Goal: Complete application form: Complete application form

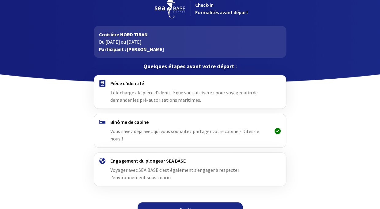
scroll to position [13, 0]
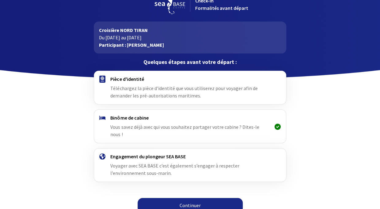
click at [170, 197] on link "Continuer" at bounding box center [190, 204] width 105 height 15
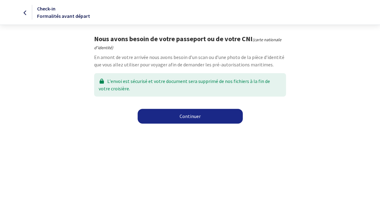
click at [176, 123] on link "Continuer" at bounding box center [190, 116] width 105 height 15
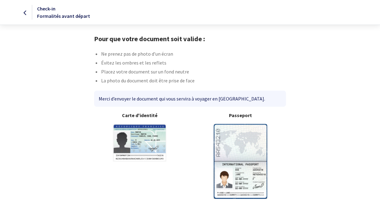
click at [254, 164] on img at bounding box center [241, 161] width 54 height 75
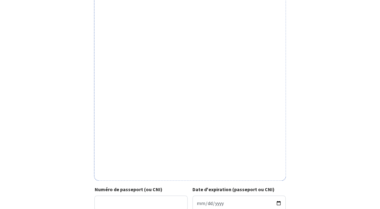
scroll to position [130, 0]
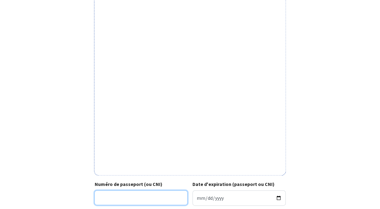
click at [136, 198] on input "Numéro de passeport (ou CNI)" at bounding box center [140, 197] width 93 height 15
paste input "25F115781"
click at [108, 198] on input "25F115781" at bounding box center [140, 197] width 93 height 15
type input "25FI15781"
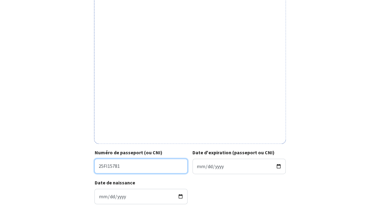
scroll to position [174, 0]
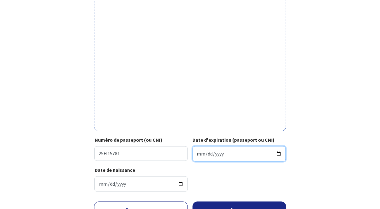
click at [218, 154] on input "Date d'expiration (passeport ou CNI)" at bounding box center [239, 153] width 93 height 15
click at [201, 155] on input "Date d'expiration (passeport ou CNI)" at bounding box center [239, 153] width 93 height 15
type input "2035-09-24"
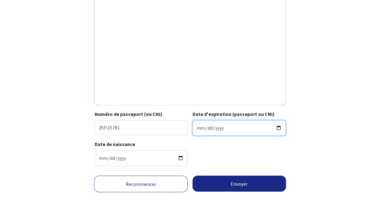
scroll to position [204, 0]
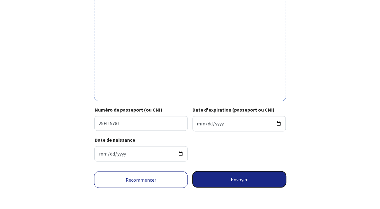
click at [254, 184] on button "Envoyer" at bounding box center [240, 179] width 94 height 16
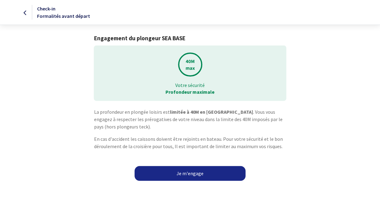
click at [225, 175] on link "Je m'engage" at bounding box center [190, 173] width 111 height 15
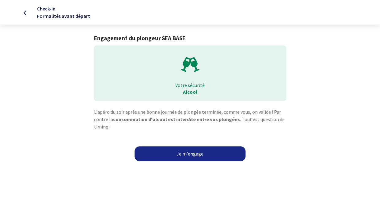
click at [189, 149] on link "Je m'engage" at bounding box center [190, 153] width 111 height 15
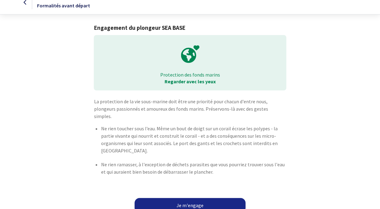
scroll to position [10, 0]
click at [193, 197] on link "Je m'engage" at bounding box center [190, 204] width 111 height 15
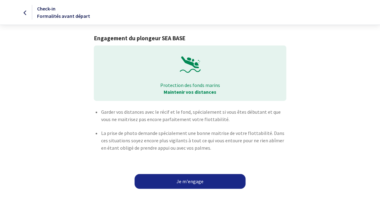
click at [193, 185] on link "Je m'engage" at bounding box center [190, 181] width 111 height 15
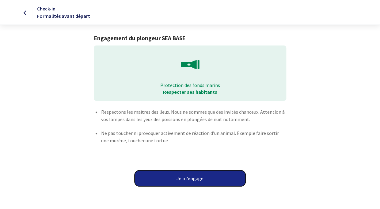
click at [192, 180] on button "Je m'engage" at bounding box center [190, 178] width 111 height 16
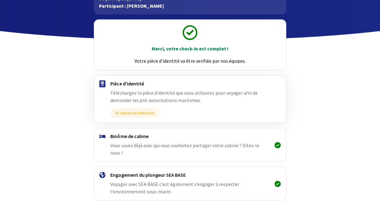
scroll to position [53, 0]
